Goal: Navigation & Orientation: Find specific page/section

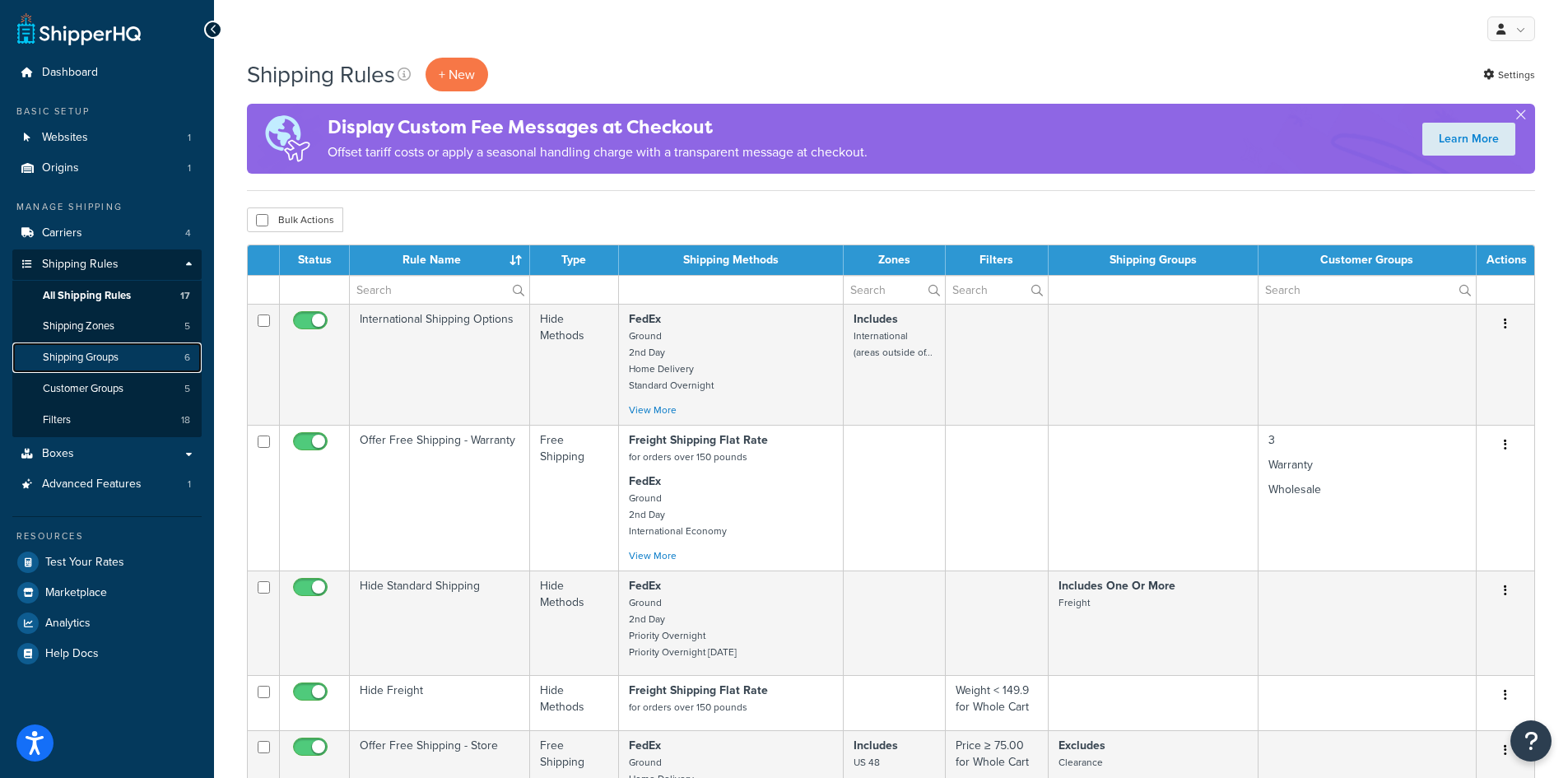
click at [94, 367] on link "Shipping Groups 6" at bounding box center [107, 357] width 189 height 30
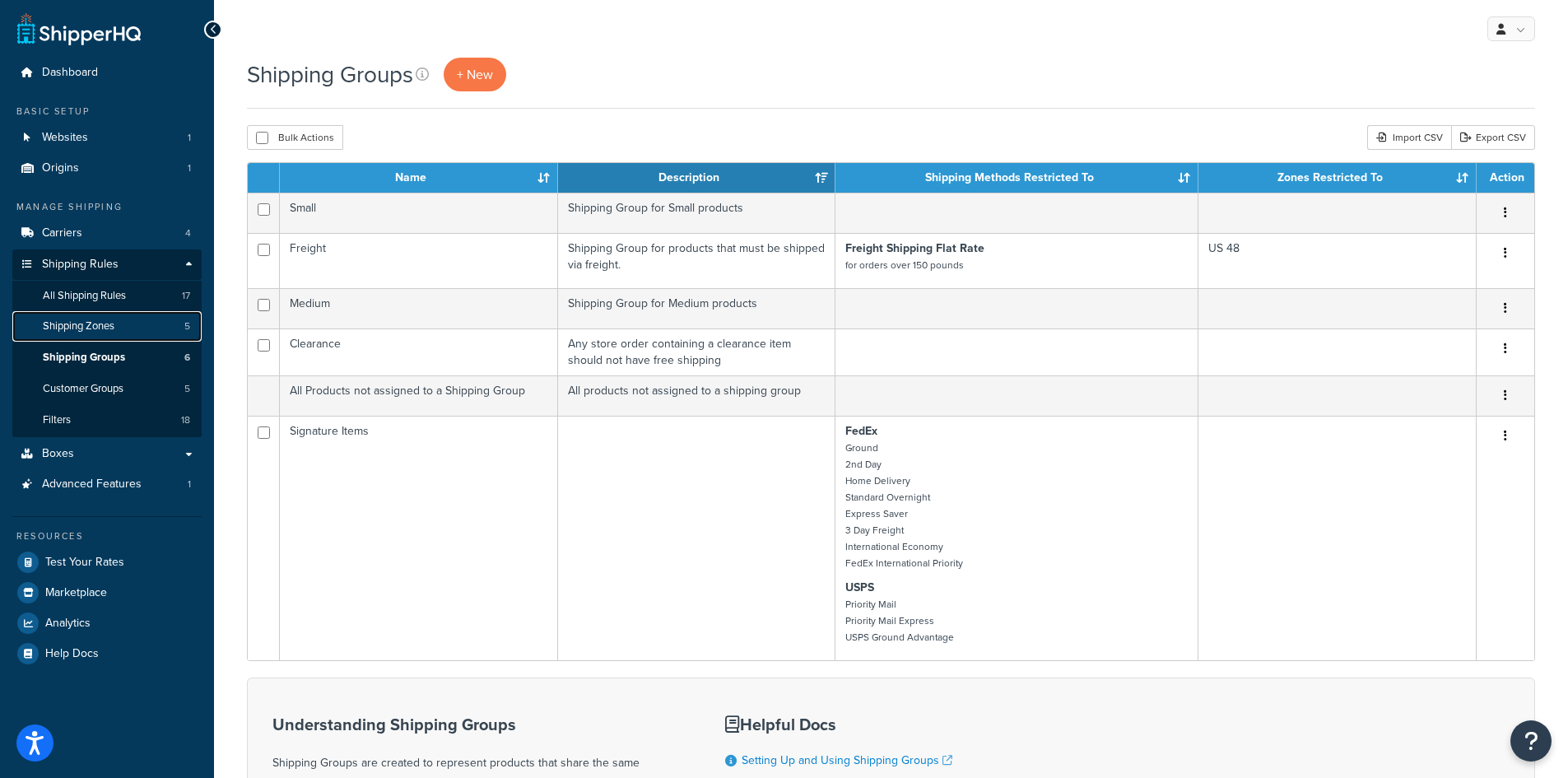
click at [112, 324] on span "Shipping Zones" at bounding box center [79, 326] width 72 height 14
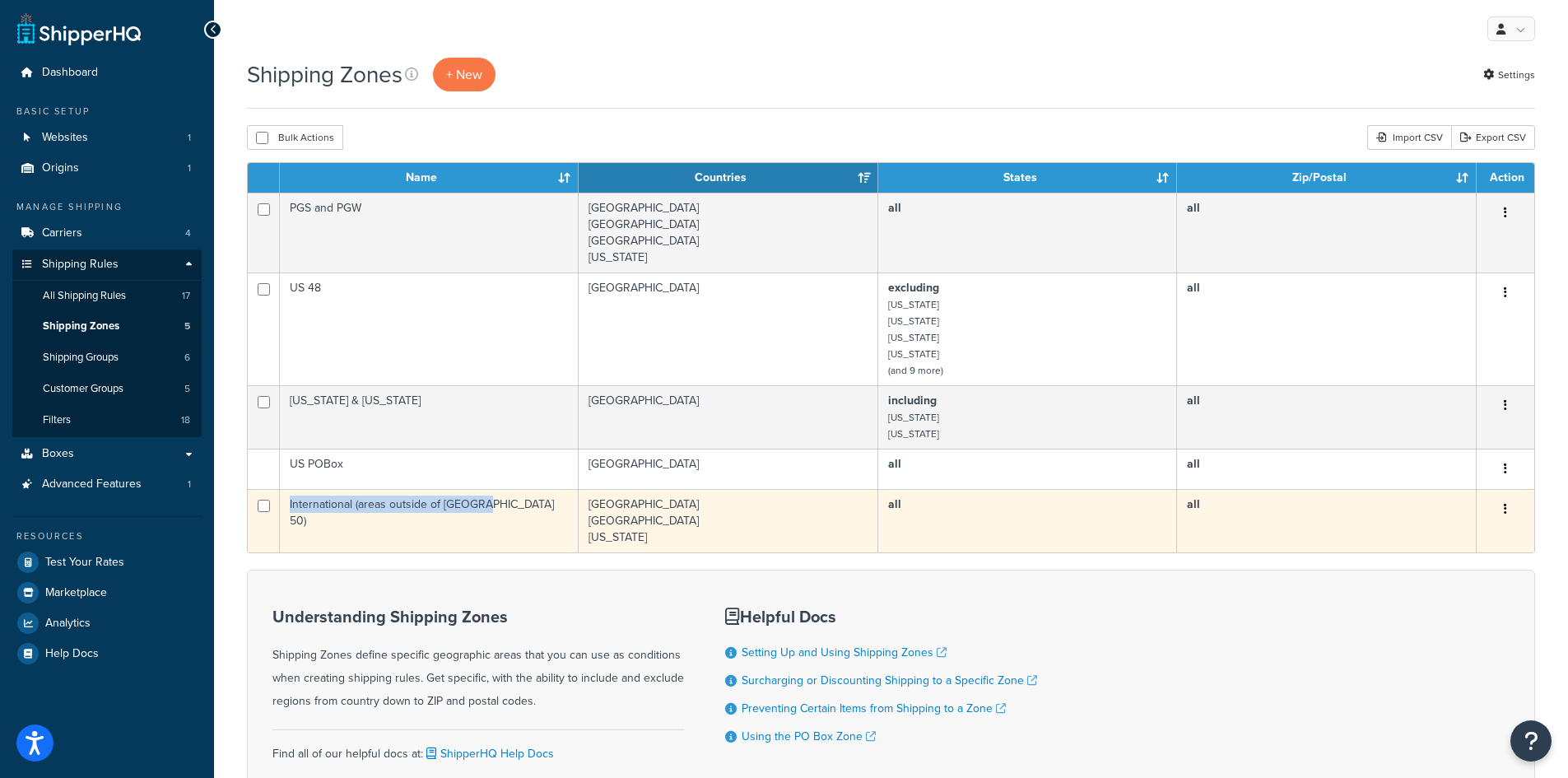
copy td "International (areas outside of USA 50)"
drag, startPoint x: 502, startPoint y: 503, endPoint x: 545, endPoint y: 530, distance: 50.8
click at [545, 530] on td "International (areas outside of USA 50)" at bounding box center [429, 520] width 299 height 63
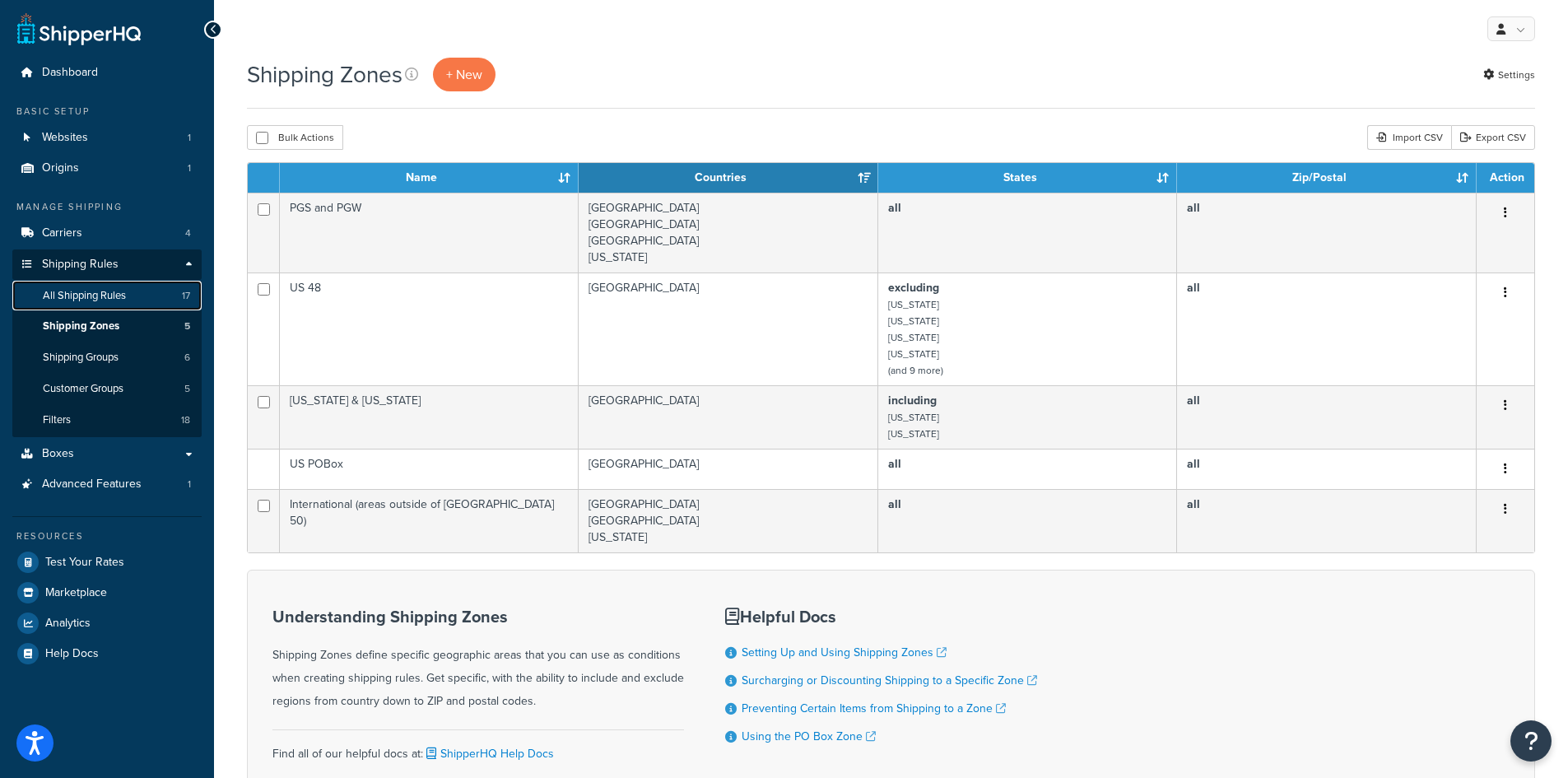
click at [89, 292] on span "All Shipping Rules" at bounding box center [84, 296] width 83 height 14
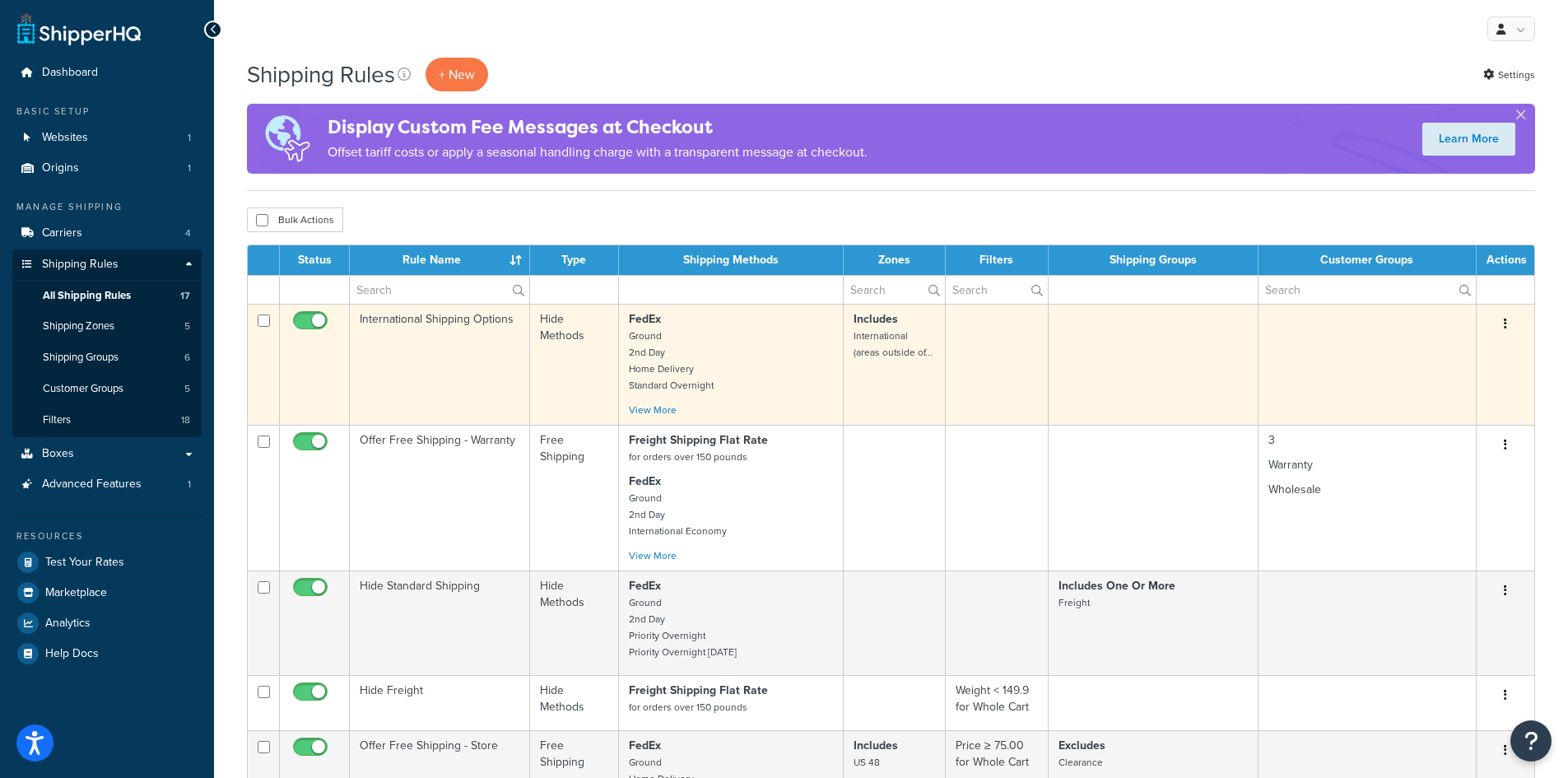
click at [412, 316] on td "International Shipping Options" at bounding box center [439, 363] width 180 height 121
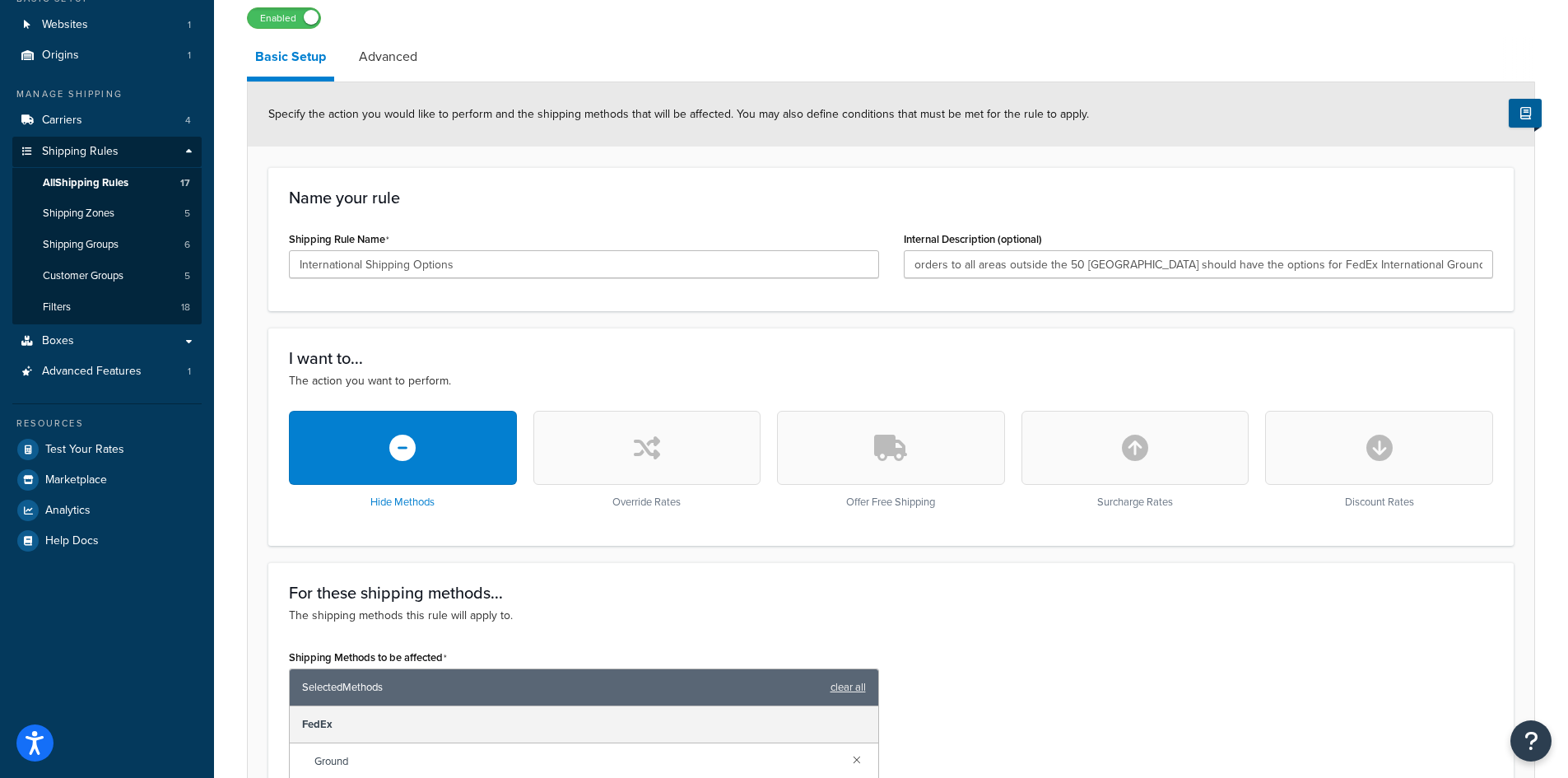
scroll to position [82, 0]
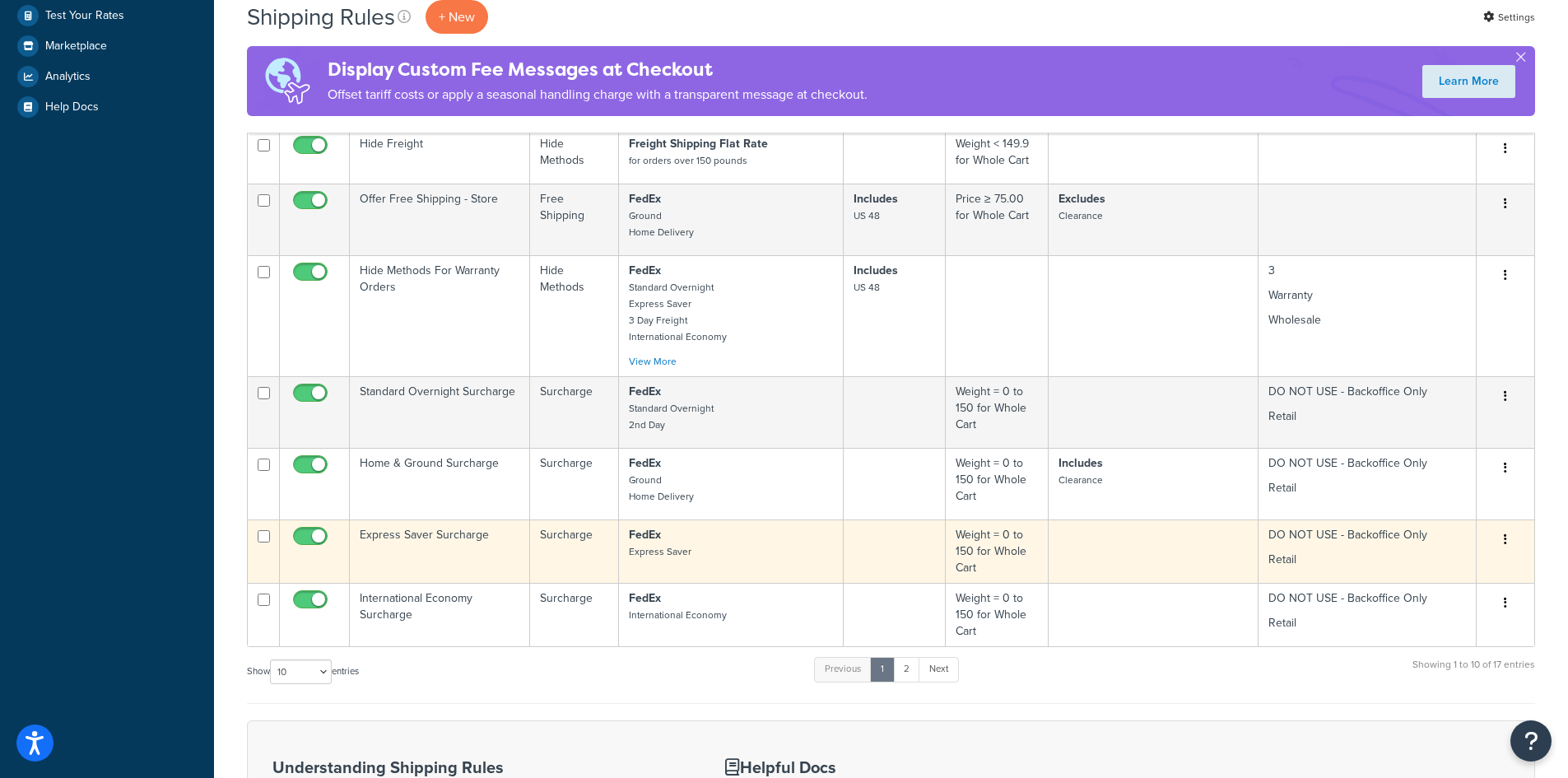
scroll to position [576, 0]
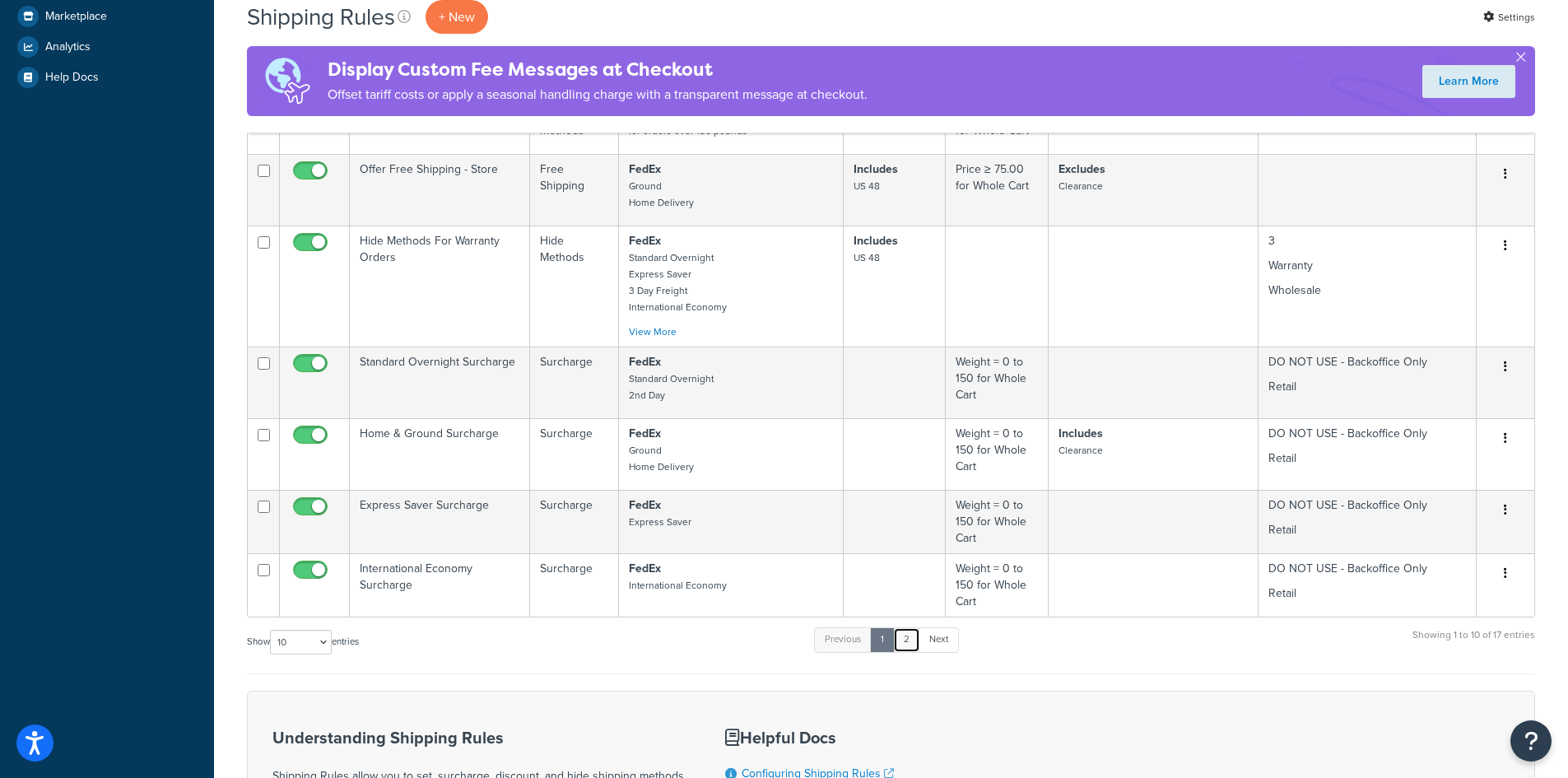
click at [905, 635] on link "2" at bounding box center [906, 639] width 27 height 24
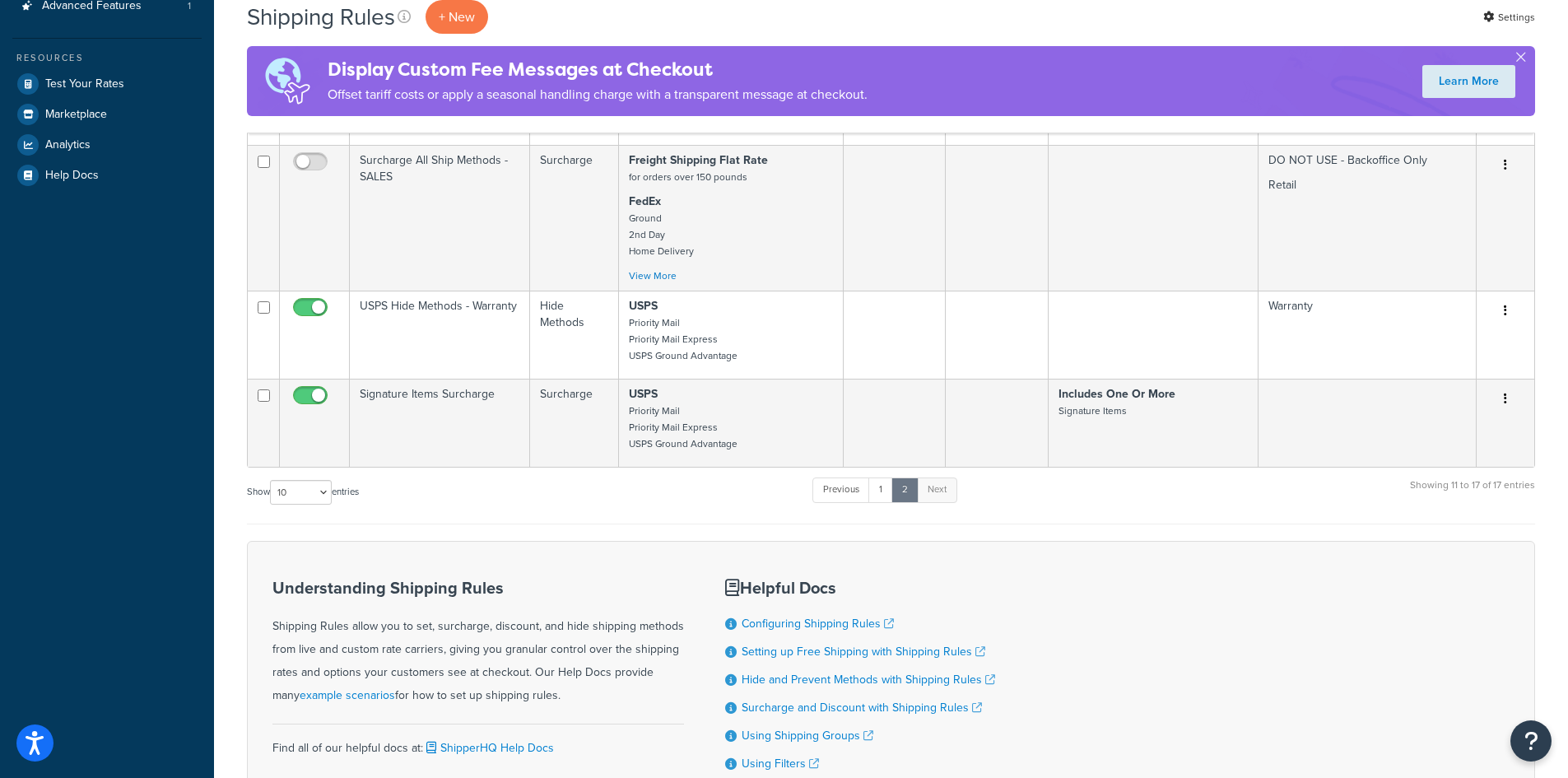
scroll to position [494, 0]
